Goal: Answer question/provide support

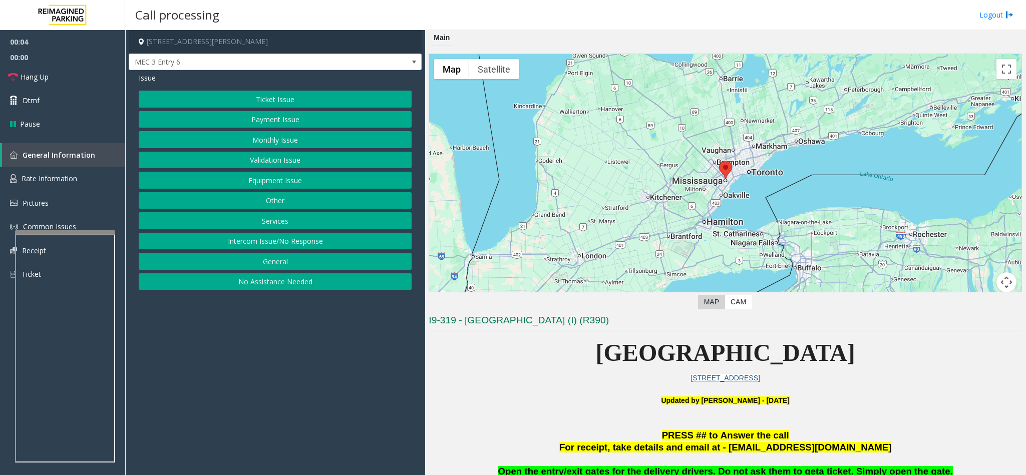
click at [250, 242] on button "Intercom Issue/No Response" at bounding box center [275, 241] width 273 height 17
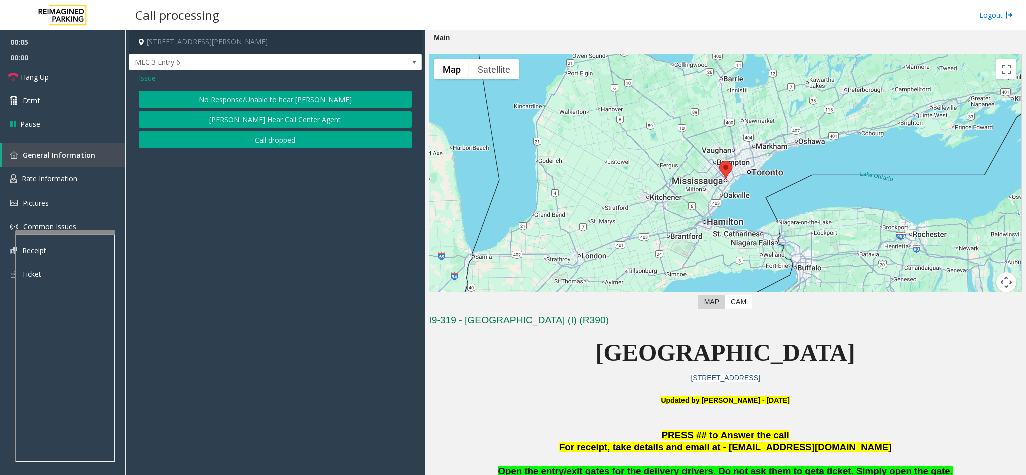
click at [232, 98] on button "No Response/Unable to hear [PERSON_NAME]" at bounding box center [275, 99] width 273 height 17
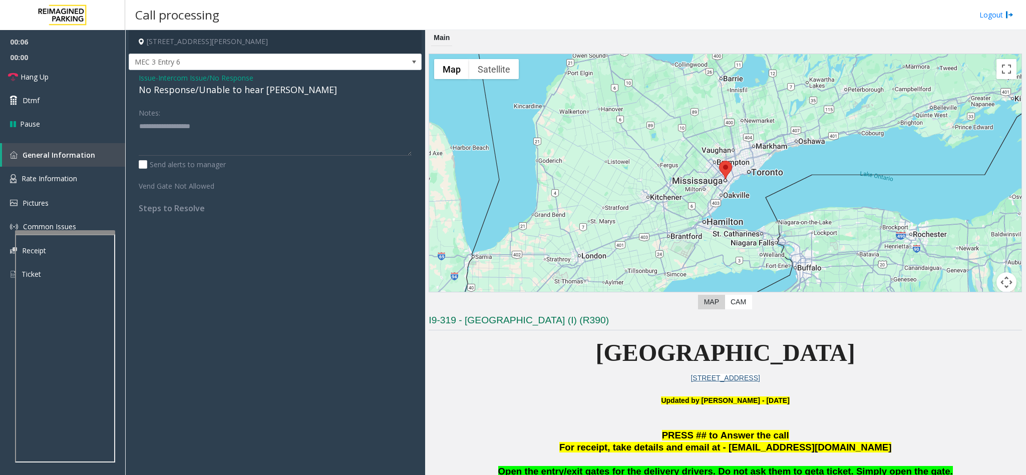
click at [150, 94] on div "No Response/Unable to hear [PERSON_NAME]" at bounding box center [275, 90] width 273 height 14
click at [276, 123] on textarea at bounding box center [275, 137] width 273 height 38
type textarea "**********"
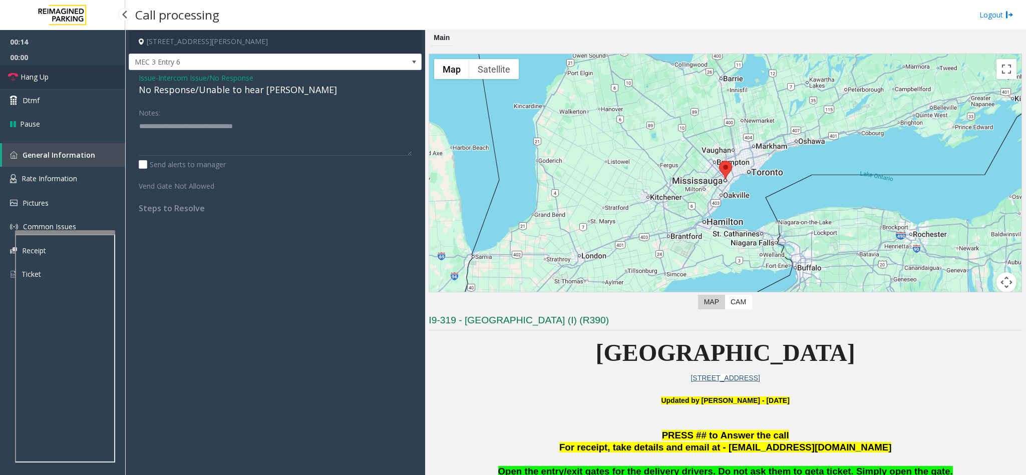
click at [80, 76] on link "Hang Up" at bounding box center [62, 77] width 125 height 24
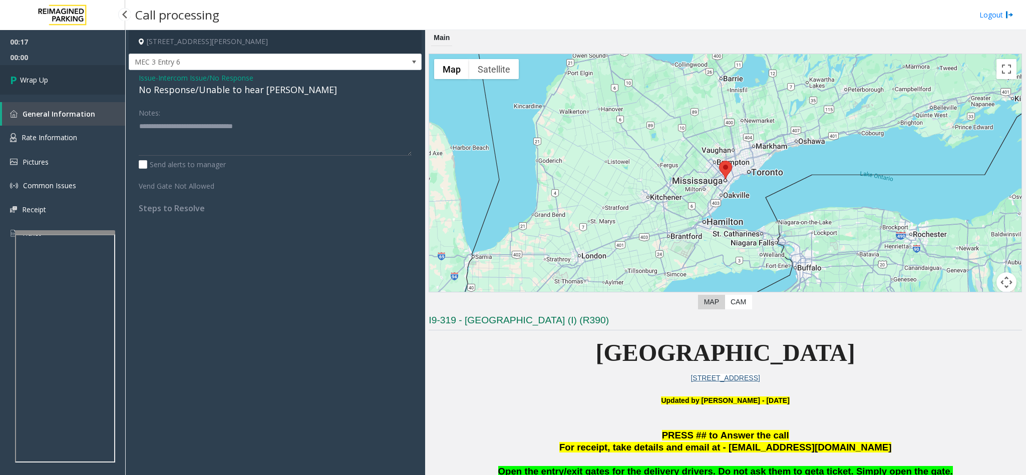
click at [80, 76] on link "Wrap Up" at bounding box center [62, 80] width 125 height 30
